Goal: Information Seeking & Learning: Find contact information

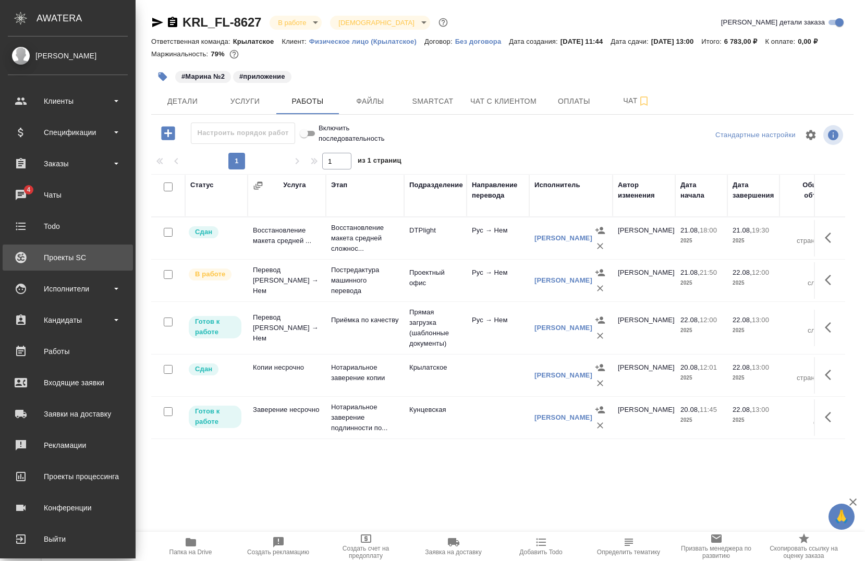
click at [28, 259] on div "Проекты SC" at bounding box center [68, 258] width 120 height 16
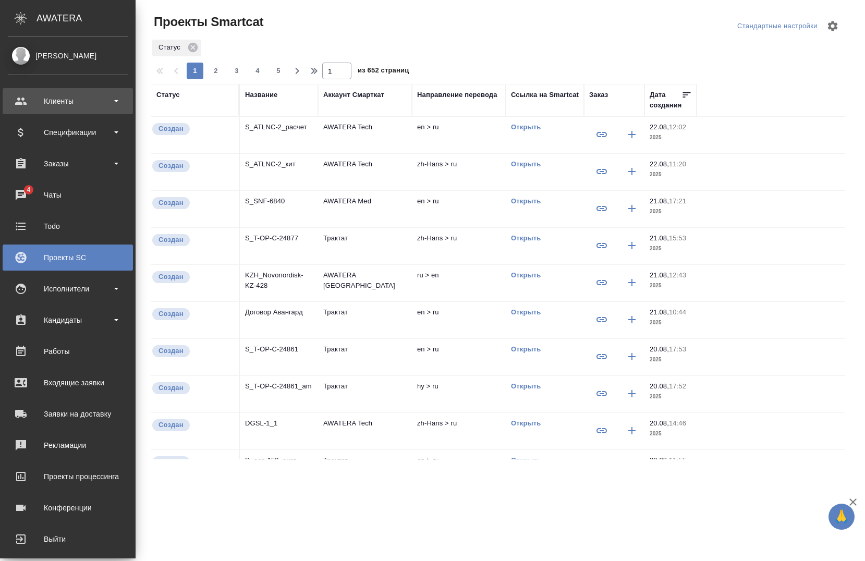
click at [52, 98] on div "Клиенты" at bounding box center [68, 101] width 120 height 16
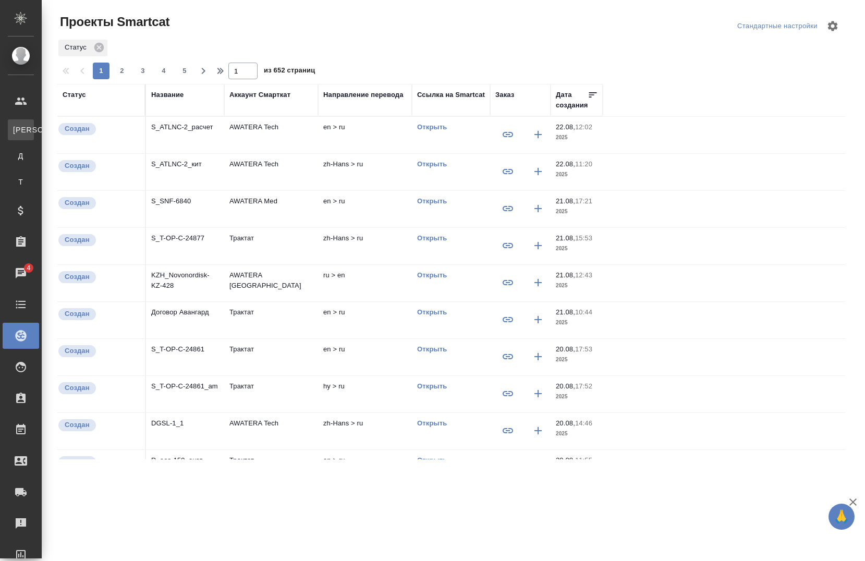
click at [34, 121] on link "К Клиенты" at bounding box center [21, 129] width 26 height 21
select select "RU"
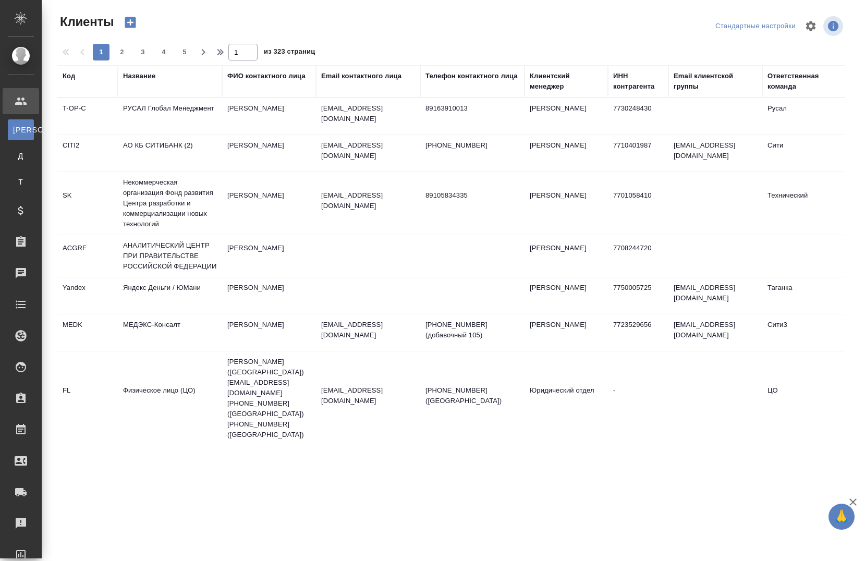
click at [70, 84] on div "Код" at bounding box center [88, 81] width 50 height 21
click at [173, 87] on div "Название" at bounding box center [170, 81] width 94 height 21
click at [166, 88] on div "Название" at bounding box center [170, 81] width 94 height 21
click at [16, 159] on div "Договоры" at bounding box center [8, 156] width 16 height 10
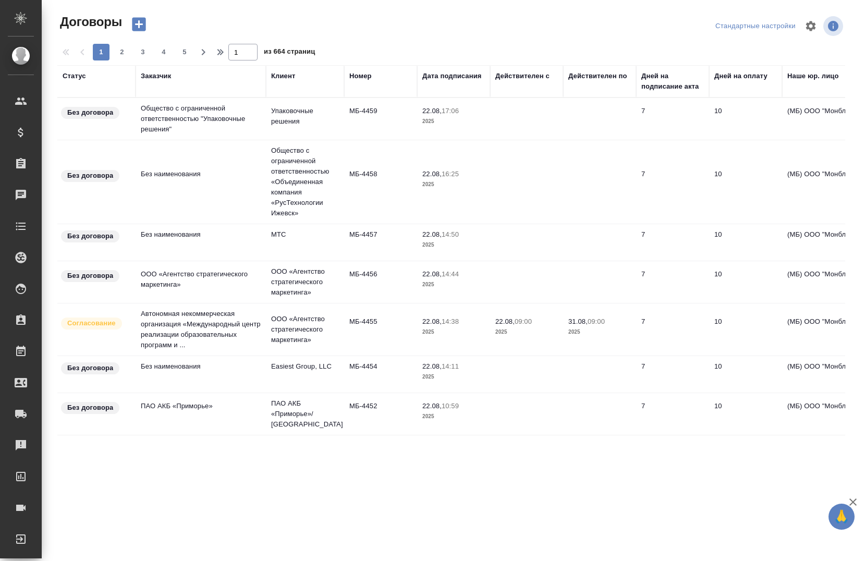
click at [166, 87] on div "Заказчик" at bounding box center [201, 81] width 120 height 21
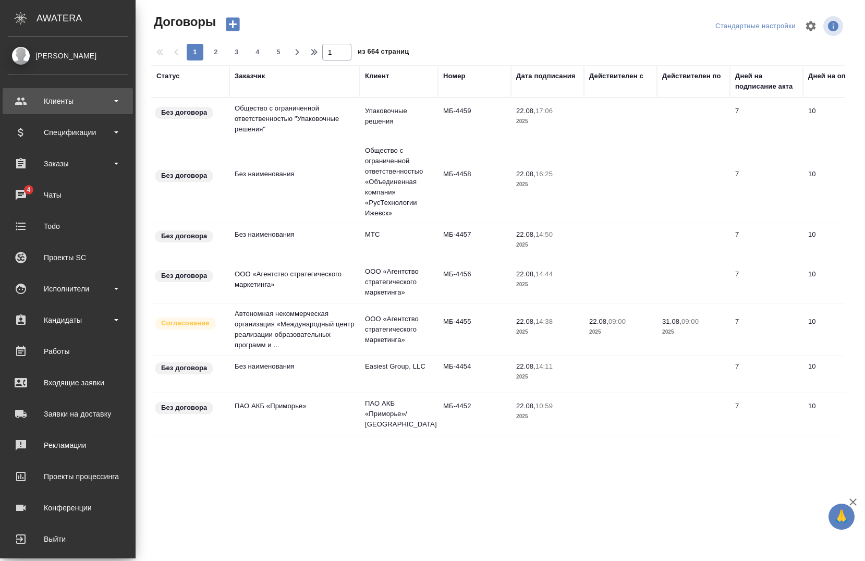
click at [74, 101] on div "Клиенты" at bounding box center [68, 101] width 120 height 16
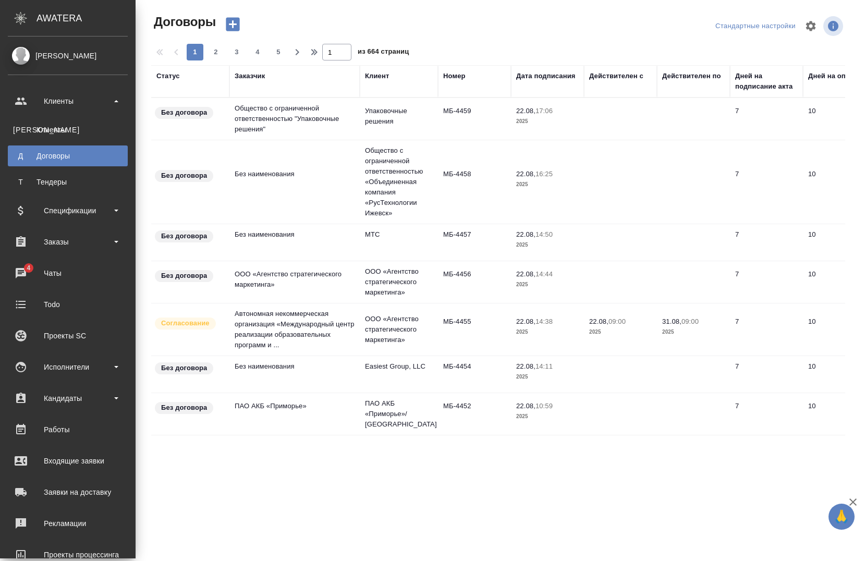
click at [80, 118] on ul "К Клиенты Д Договоры Т Тендеры" at bounding box center [68, 153] width 136 height 78
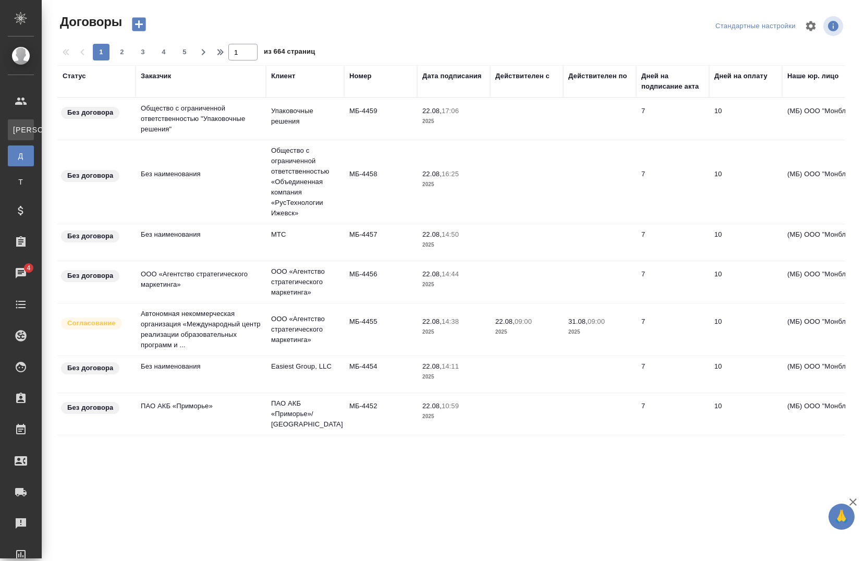
click at [82, 124] on div ".cls-1 fill:#fff; AWATERA [PERSON_NAME] К Клиенты Д Договоры Т Тендеры Специфик…" at bounding box center [432, 280] width 865 height 561
click at [292, 77] on div "Клиент" at bounding box center [283, 76] width 24 height 10
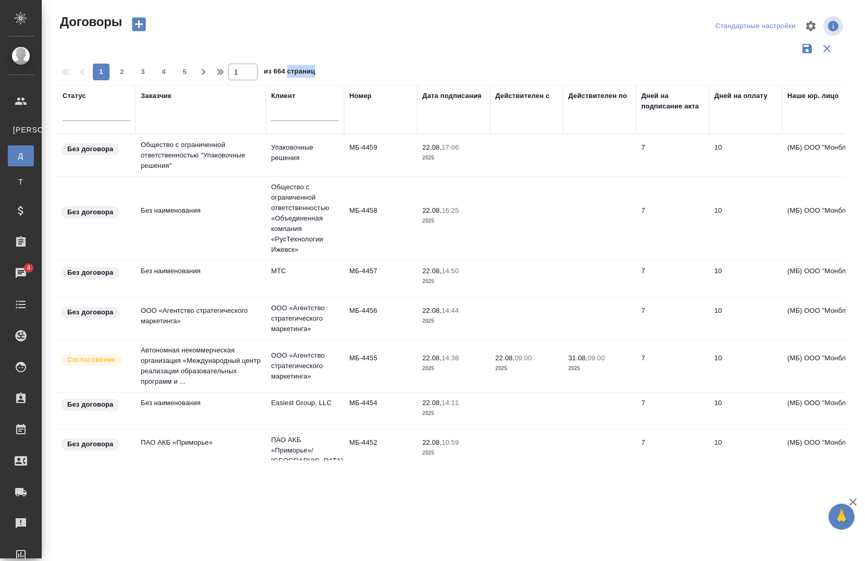
click at [292, 77] on span "из 664 страниц" at bounding box center [289, 72] width 51 height 15
drag, startPoint x: 292, startPoint y: 77, endPoint x: 293, endPoint y: 111, distance: 33.9
click at [293, 111] on input "text" at bounding box center [305, 113] width 68 height 15
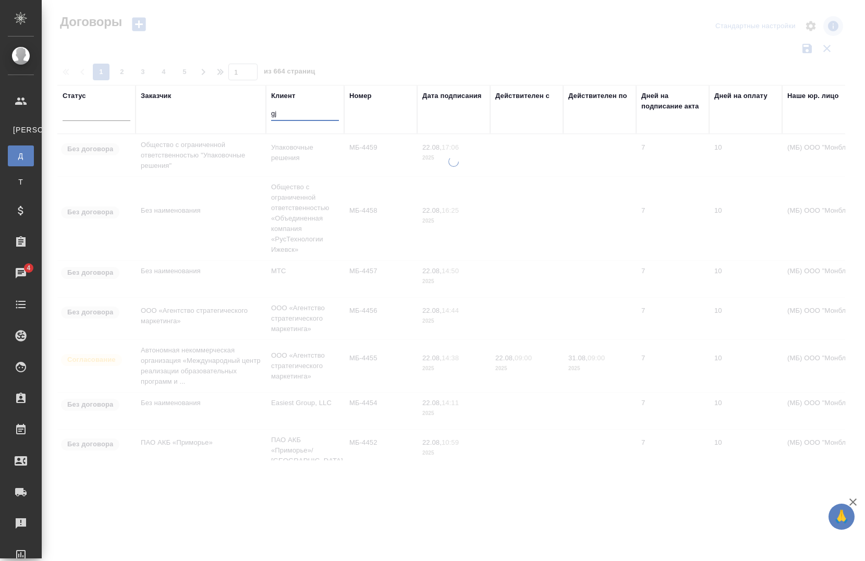
type input "g"
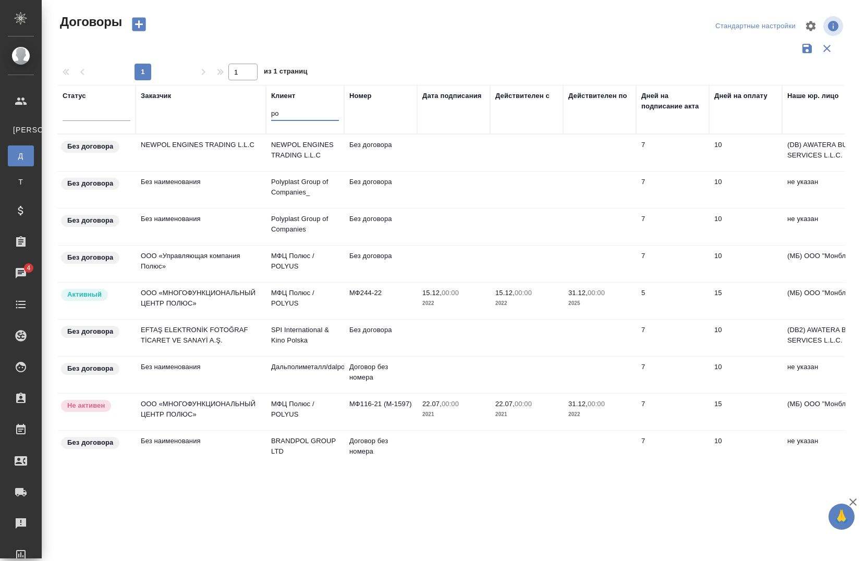
type input "p"
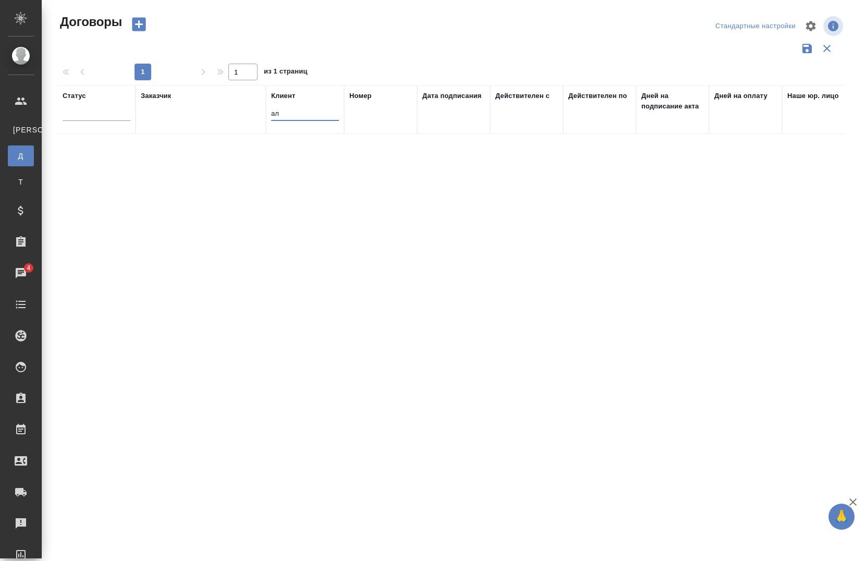
type input "[PERSON_NAME]"
type input "б"
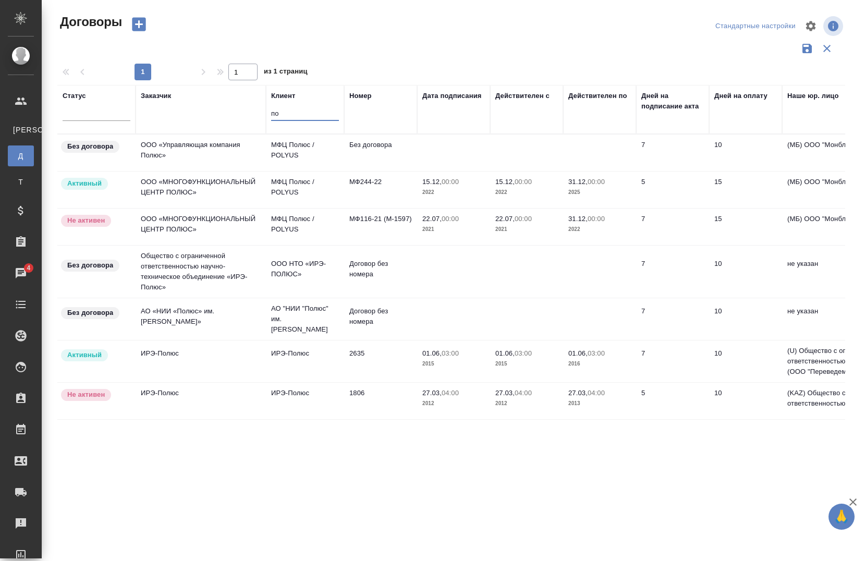
type input "п"
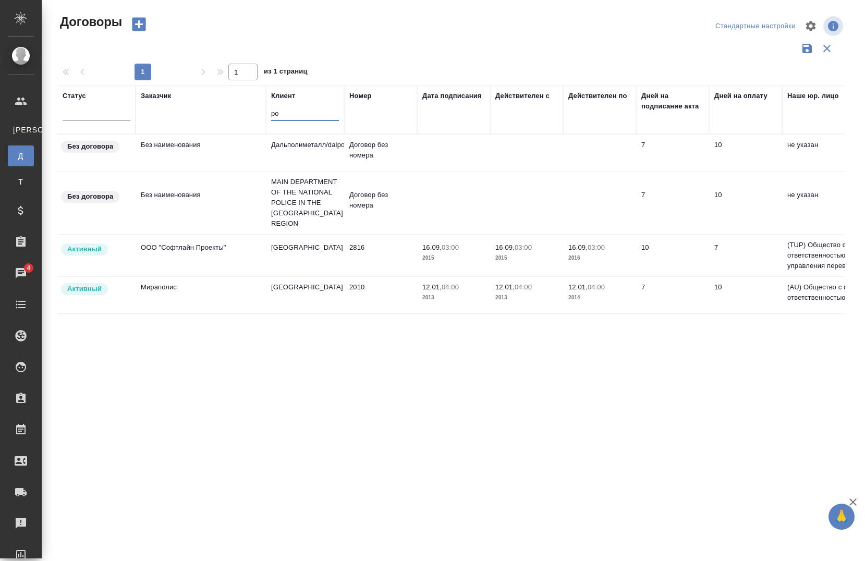
type input "p"
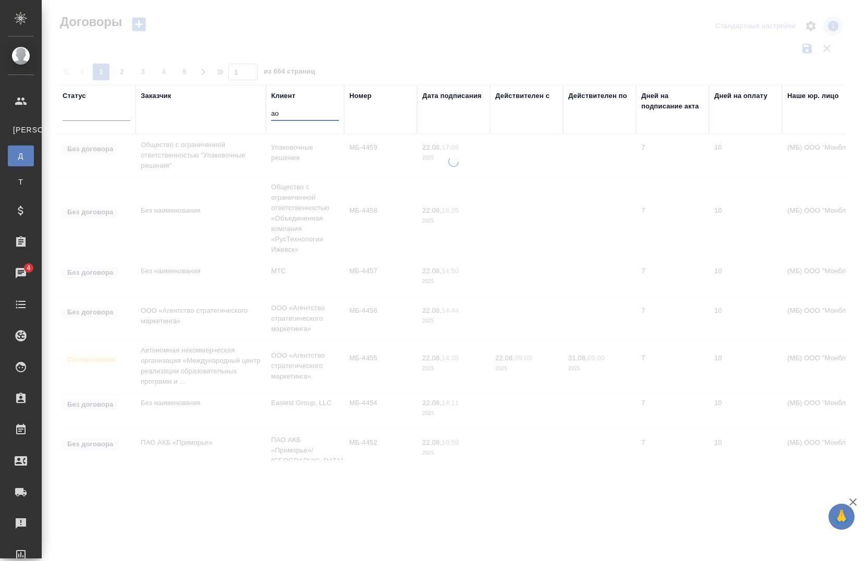
type input "[PERSON_NAME]"
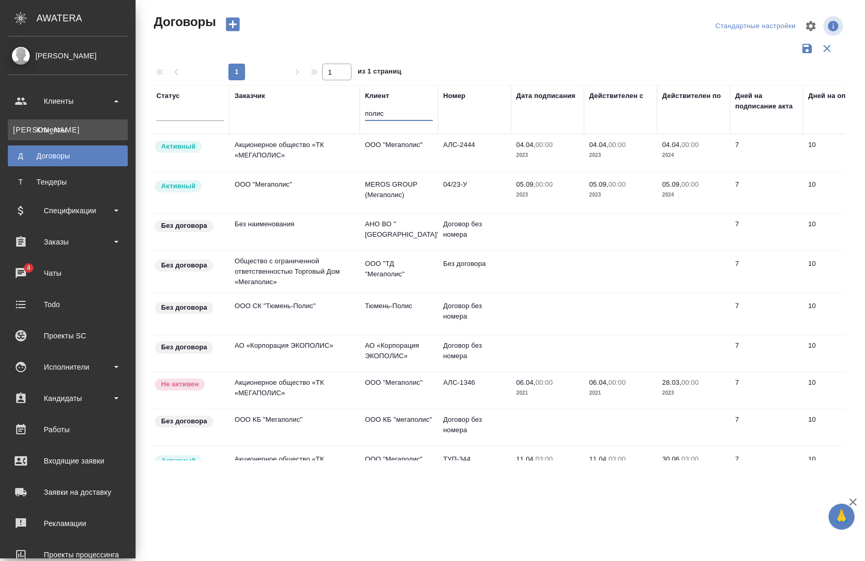
type input "полис"
click at [55, 127] on div "Клиенты" at bounding box center [68, 130] width 110 height 10
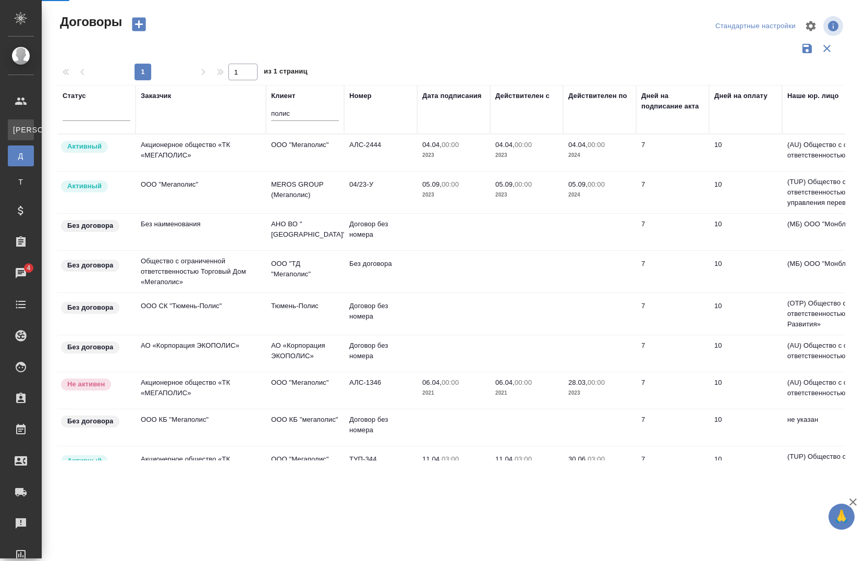
select select "RU"
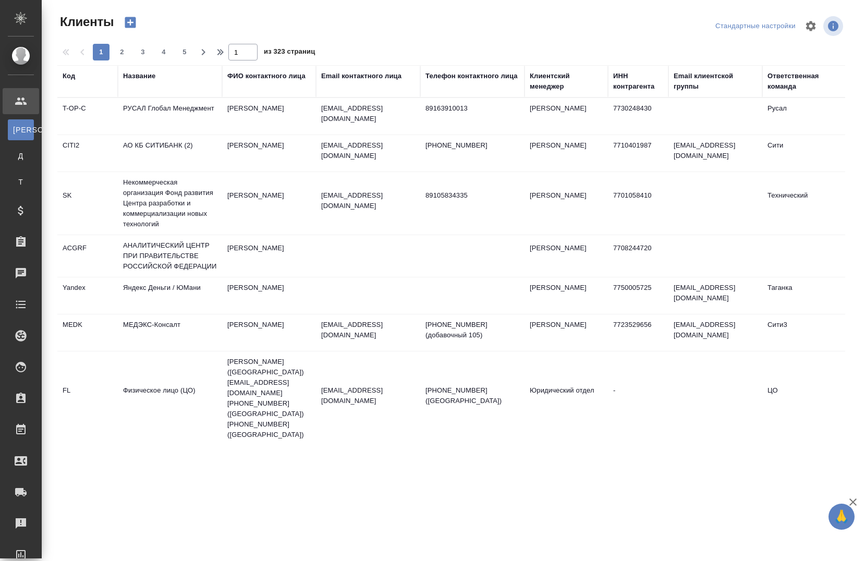
click at [153, 81] on div "Название" at bounding box center [139, 76] width 32 height 10
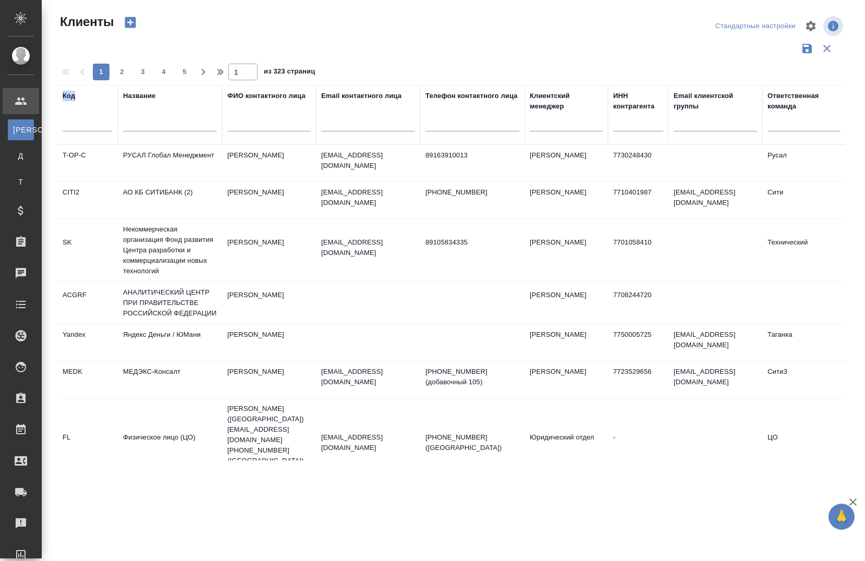
click at [153, 81] on div "Клиенты Стандартные настройки 1 2 3 4 5 1 из 323 страниц Код Название ФИО конта…" at bounding box center [456, 233] width 808 height 466
drag, startPoint x: 153, startPoint y: 81, endPoint x: 170, endPoint y: 115, distance: 37.8
click at [170, 115] on div at bounding box center [170, 126] width 94 height 26
click at [164, 125] on input "text" at bounding box center [170, 124] width 94 height 13
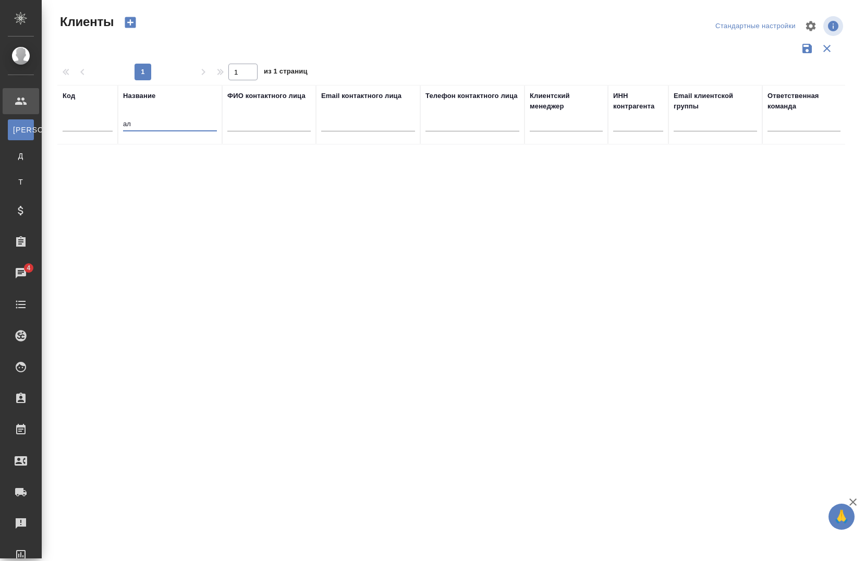
type input "[PERSON_NAME]"
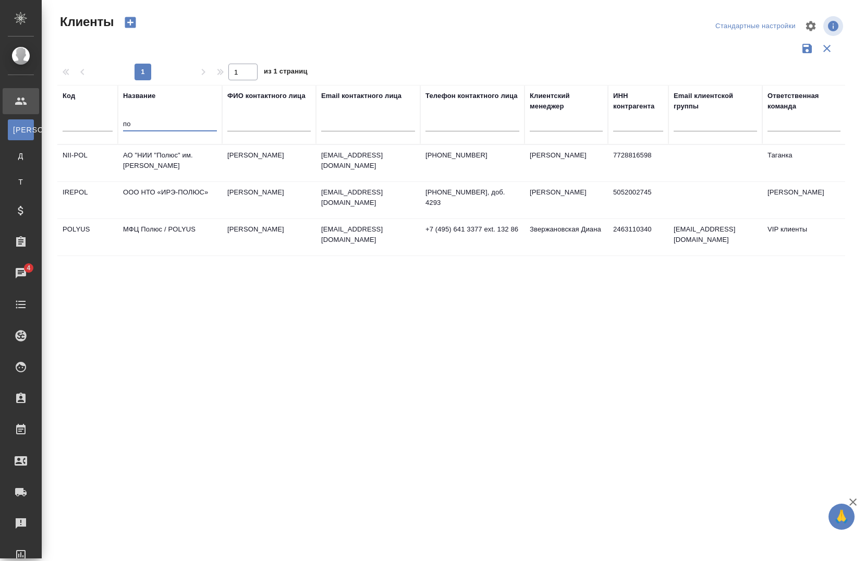
type input "п"
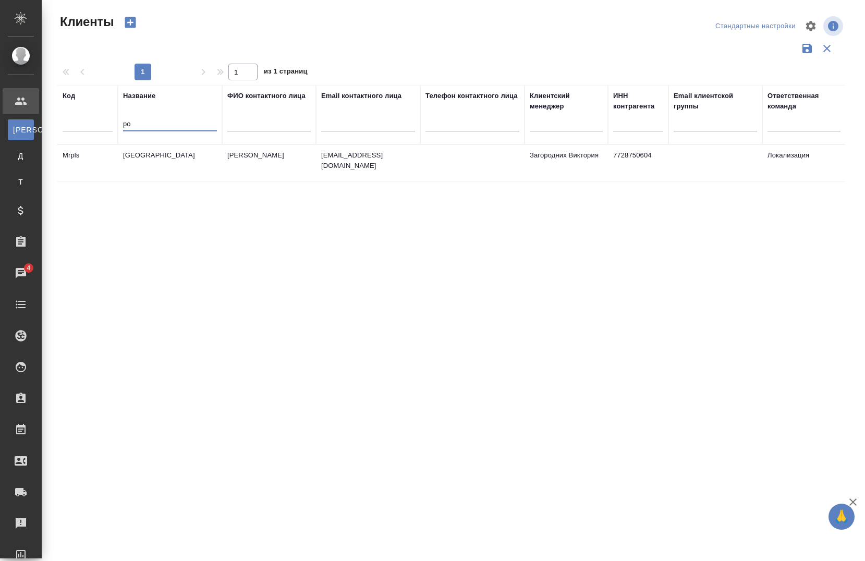
type input "p"
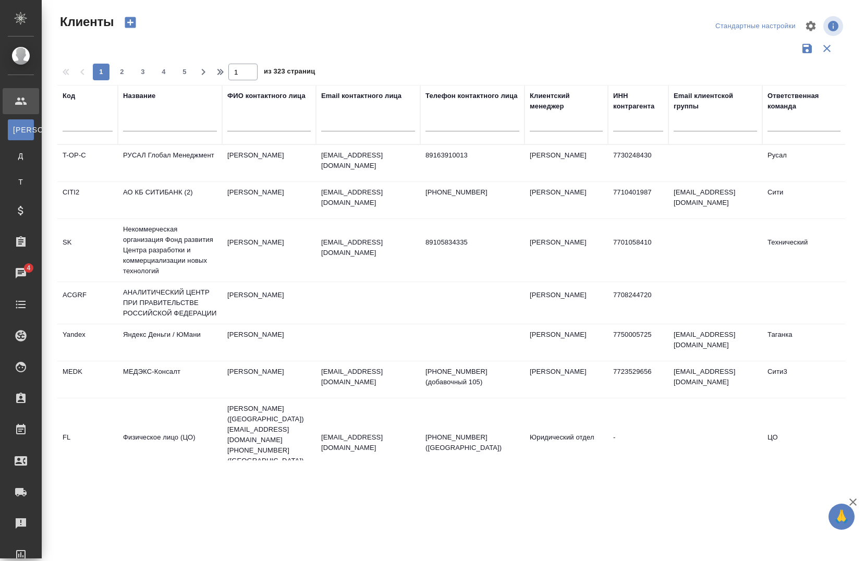
click at [456, 115] on div at bounding box center [473, 126] width 94 height 26
click at [445, 121] on input "text" at bounding box center [473, 124] width 94 height 13
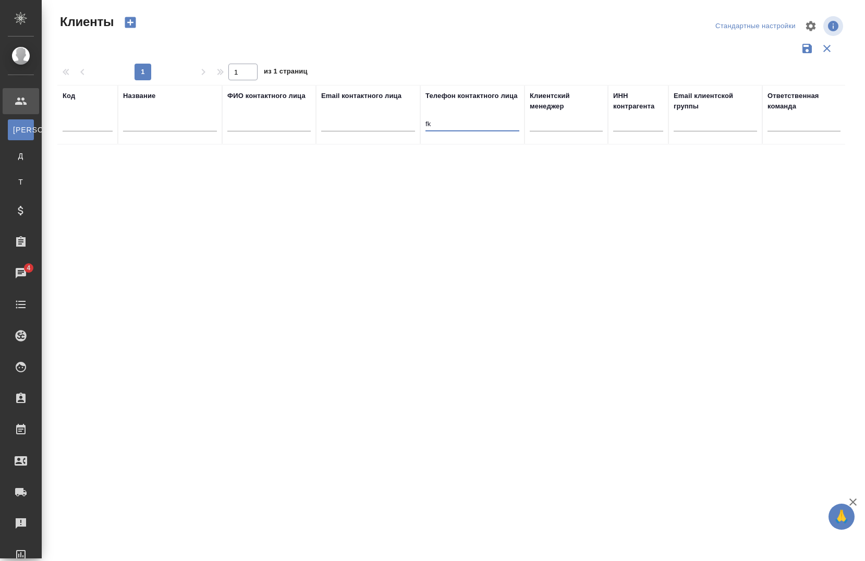
type input "f"
type input "[PERSON_NAME]"
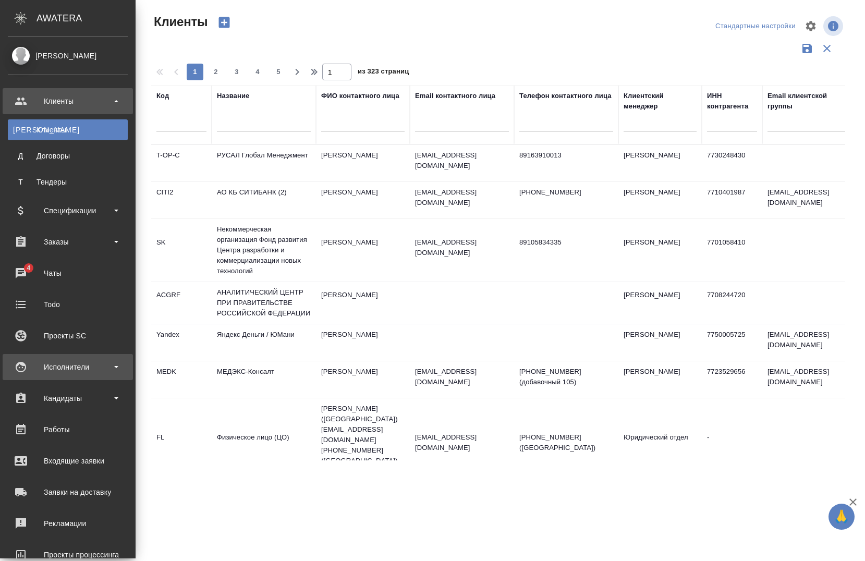
click at [79, 375] on div "Исполнители" at bounding box center [68, 367] width 130 height 26
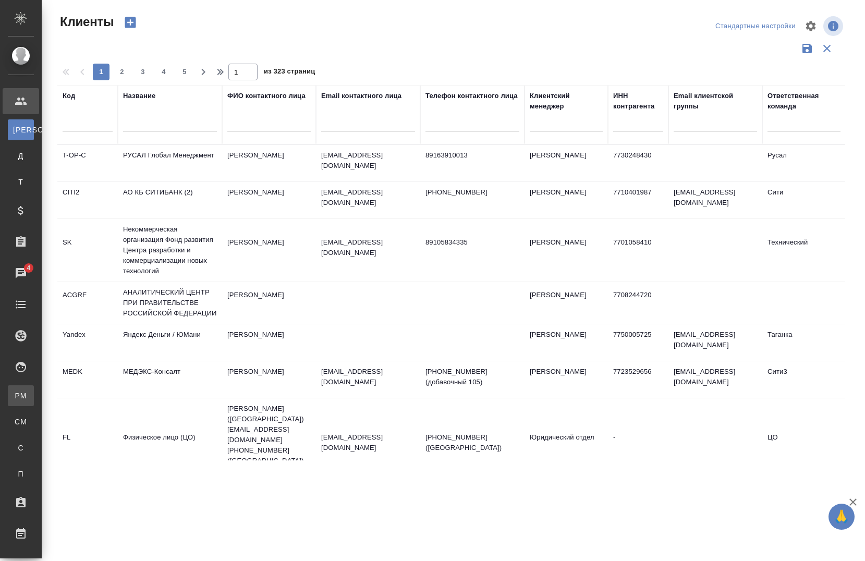
click at [81, 387] on div ".cls-1 fill:#fff; AWATERA [PERSON_NAME] К Клиенты Д Договоры Т Тендеры Специфик…" at bounding box center [432, 280] width 865 height 561
click at [115, 365] on div ".cls-1 fill:#fff; AWATERA [PERSON_NAME] К Клиенты Д Договоры Т Тендеры Специфик…" at bounding box center [432, 280] width 865 height 561
click at [42, 405] on li "PM Для PM/[GEOGRAPHIC_DATA]" at bounding box center [21, 395] width 42 height 21
click at [61, 405] on div "Клиенты Стандартные настройки 1 2 3 4 5 1 из 323 страниц Код Название ФИО конта…" at bounding box center [455, 233] width 811 height 466
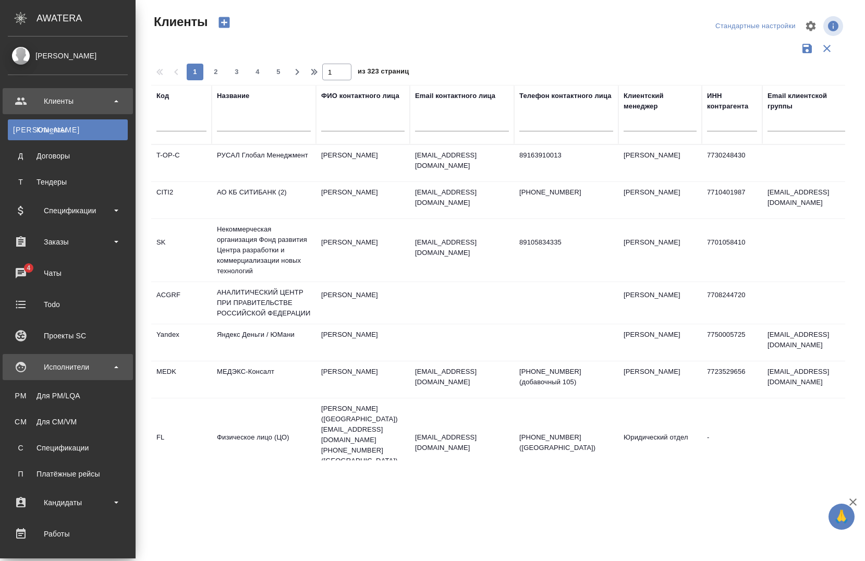
click at [32, 367] on div "Исполнители" at bounding box center [68, 367] width 120 height 16
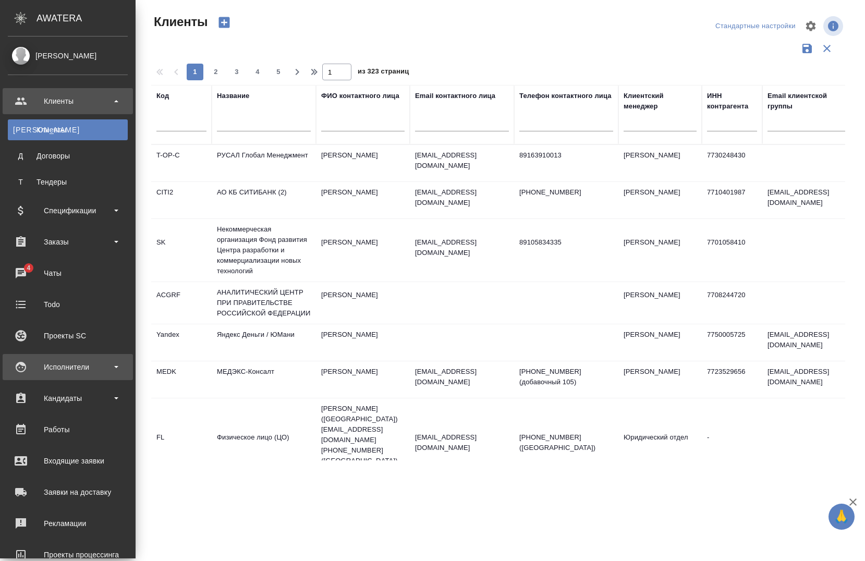
click at [32, 367] on div "Исполнители" at bounding box center [68, 367] width 120 height 16
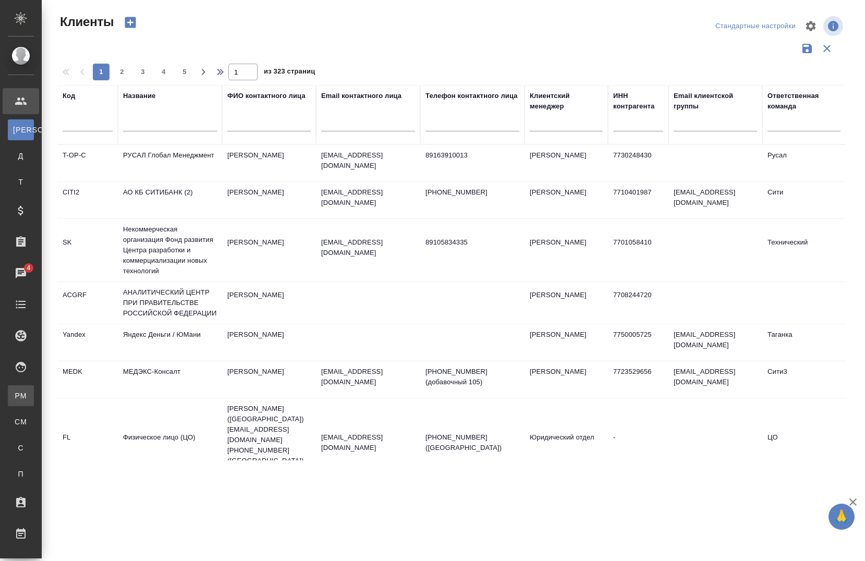
click at [16, 394] on div "Для PM/LQA" at bounding box center [8, 396] width 16 height 10
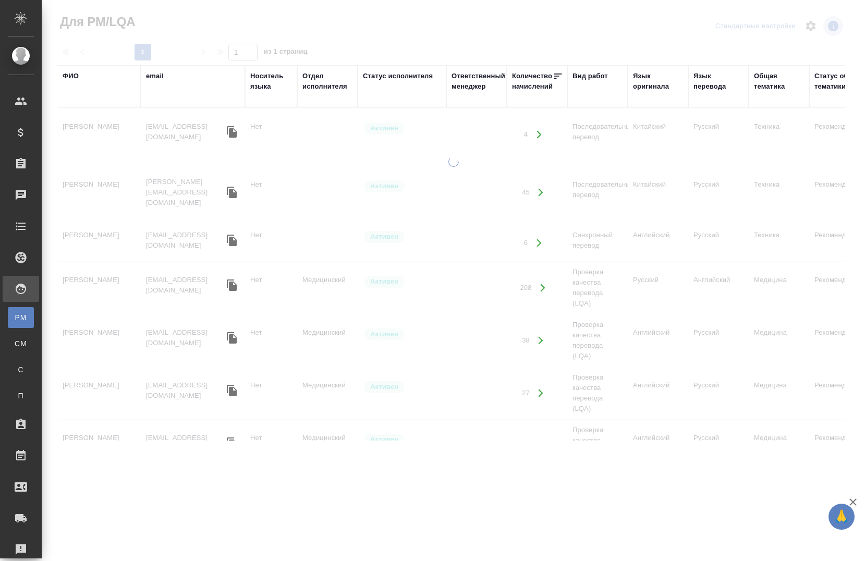
click at [75, 99] on div "ФИО" at bounding box center [99, 86] width 73 height 31
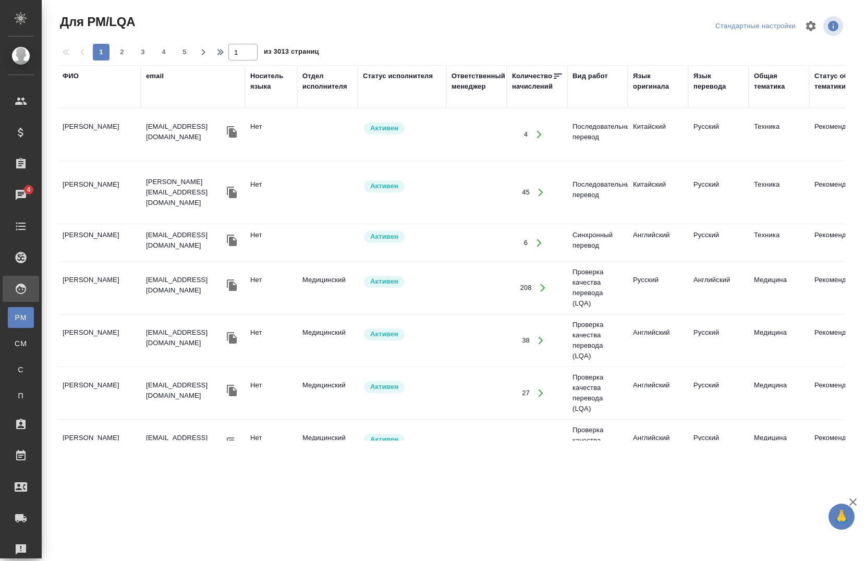
click at [74, 77] on div "ФИО" at bounding box center [71, 76] width 16 height 10
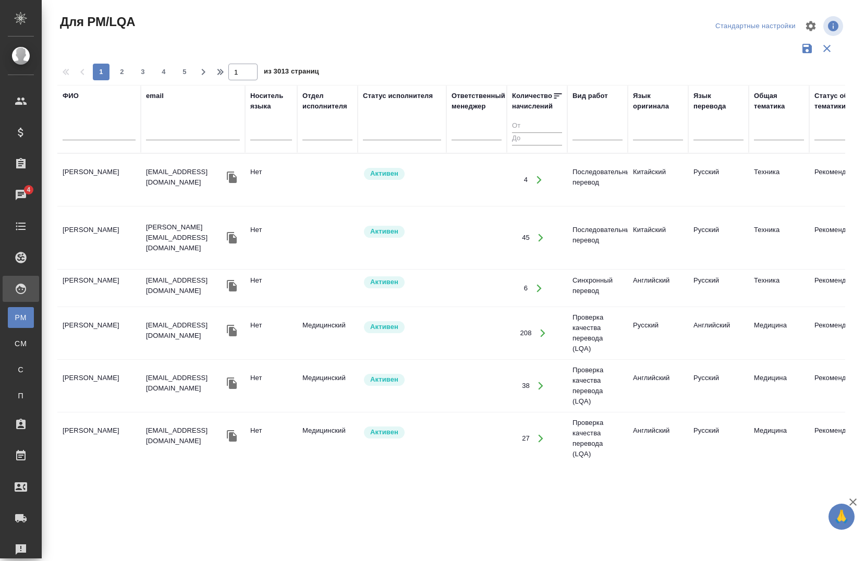
click at [85, 127] on div at bounding box center [99, 135] width 73 height 26
drag, startPoint x: 85, startPoint y: 127, endPoint x: 85, endPoint y: 137, distance: 10.4
click at [85, 137] on input "text" at bounding box center [99, 133] width 73 height 13
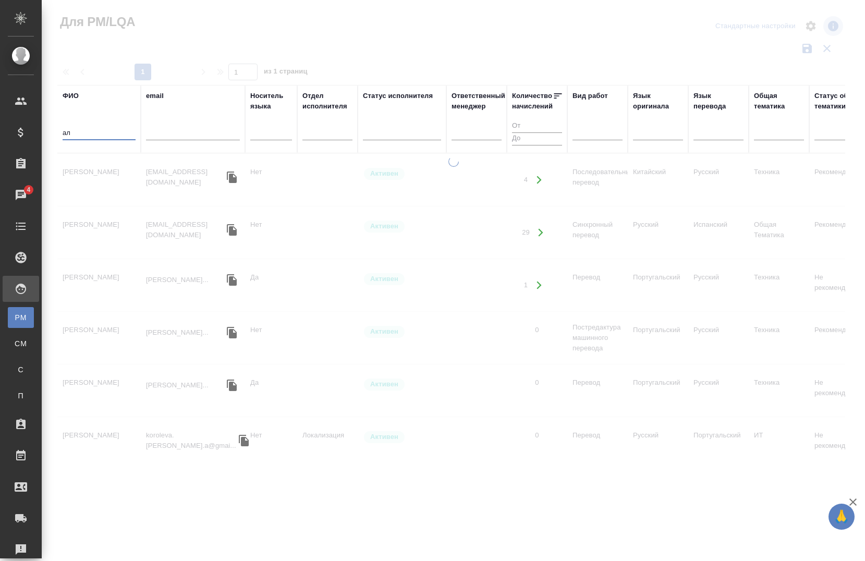
type input "[PERSON_NAME]"
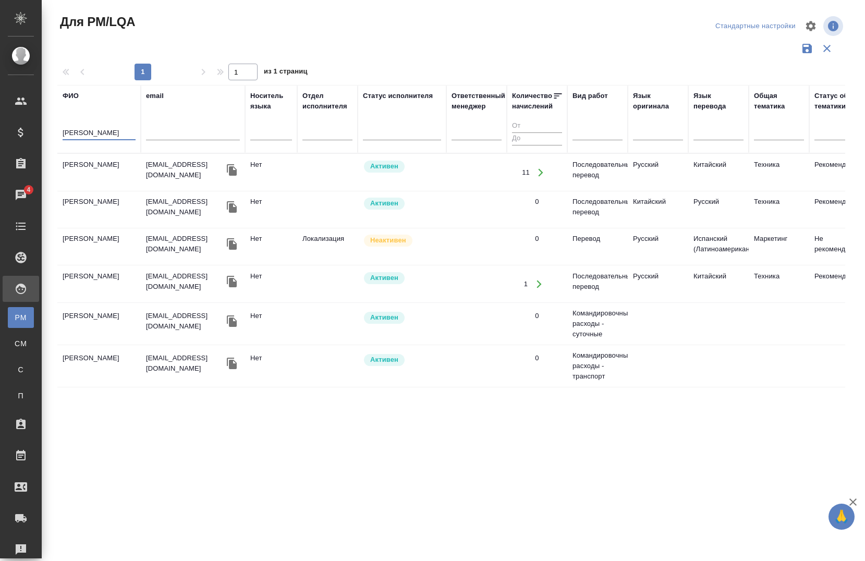
type input "[PERSON_NAME]"
click at [89, 176] on td "[PERSON_NAME]" at bounding box center [98, 172] width 83 height 37
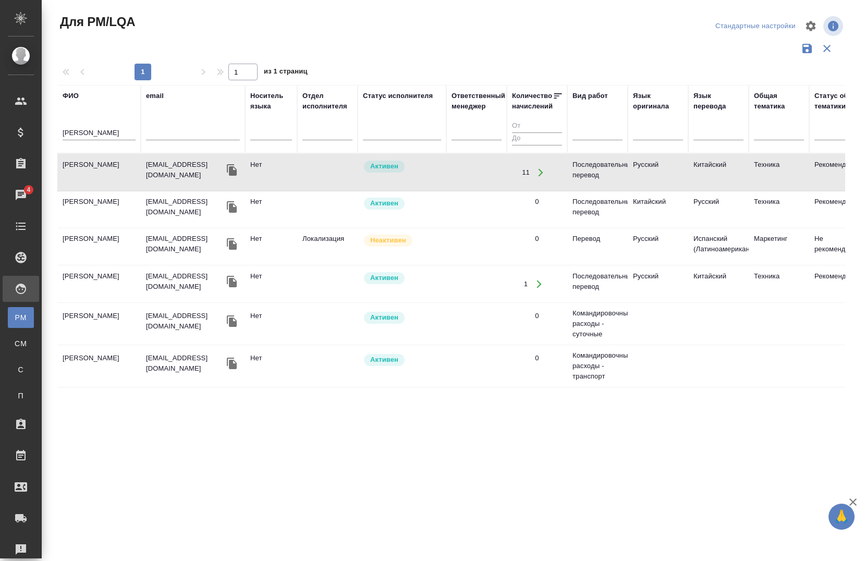
click at [89, 176] on td "[PERSON_NAME]" at bounding box center [98, 172] width 83 height 37
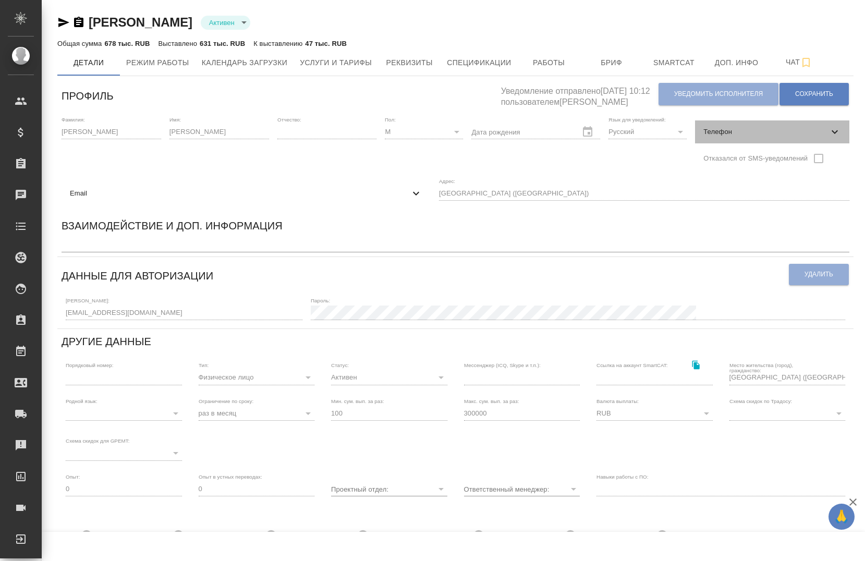
click at [731, 123] on div "Телефон" at bounding box center [772, 132] width 154 height 23
select select "RU"
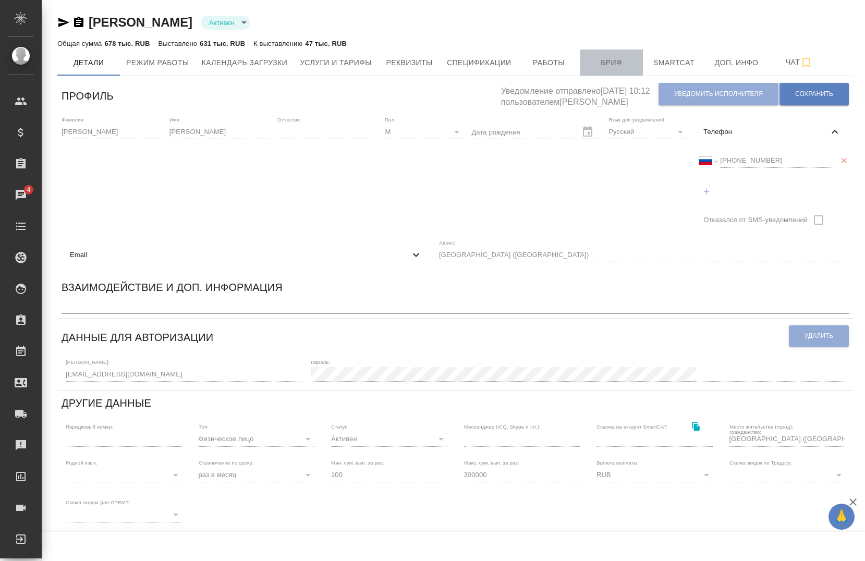
click at [608, 74] on button "Бриф" at bounding box center [612, 63] width 63 height 26
